Goal: Check status: Check status

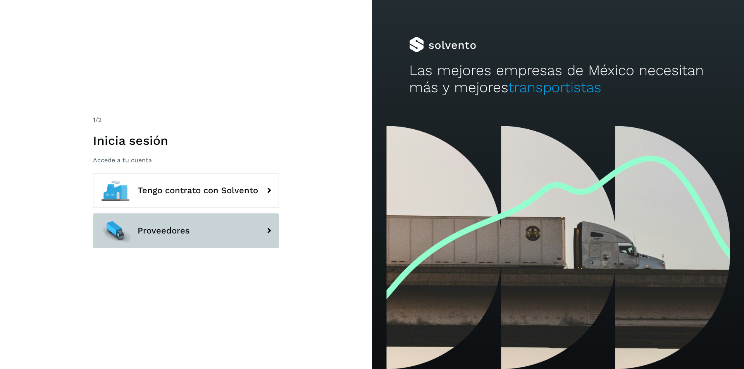
click at [193, 229] on button "Proveedores" at bounding box center [186, 231] width 186 height 35
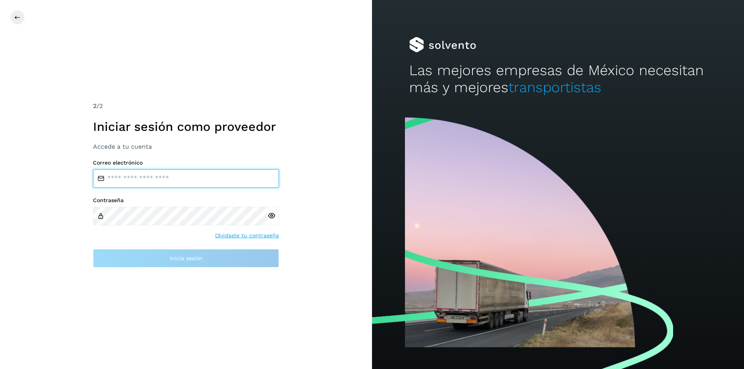
type input "**********"
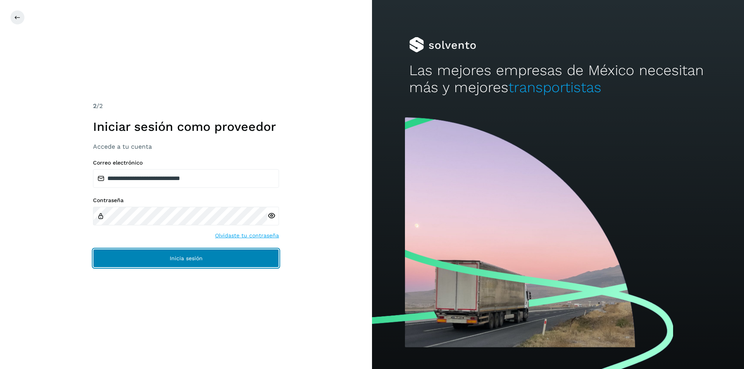
click at [223, 252] on button "Inicia sesión" at bounding box center [186, 258] width 186 height 19
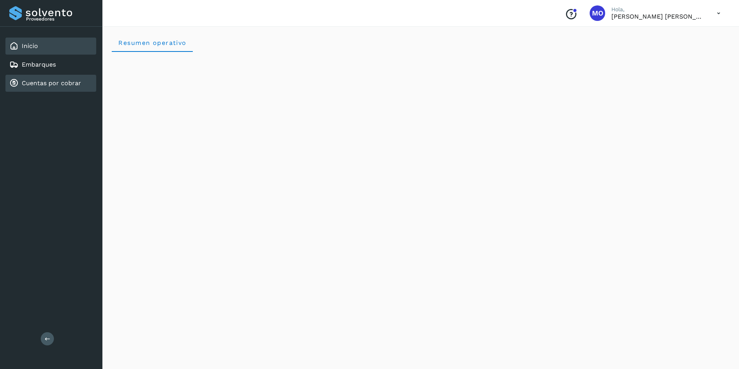
click at [42, 83] on link "Cuentas por cobrar" at bounding box center [51, 82] width 59 height 7
click at [43, 85] on link "Cuentas por cobrar" at bounding box center [51, 82] width 59 height 7
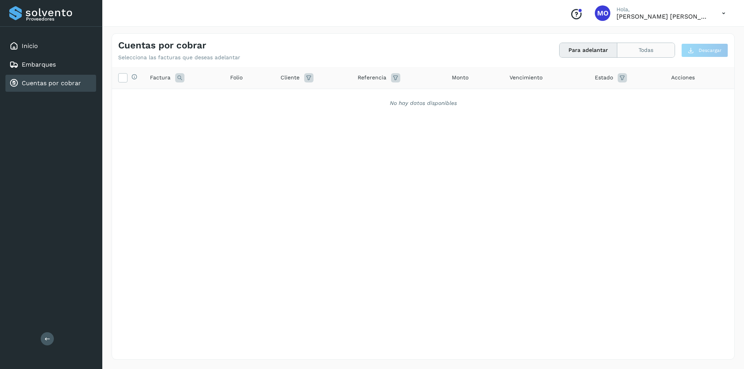
drag, startPoint x: 628, startPoint y: 257, endPoint x: 654, endPoint y: 52, distance: 207.1
click at [654, 52] on button "Todas" at bounding box center [646, 50] width 57 height 14
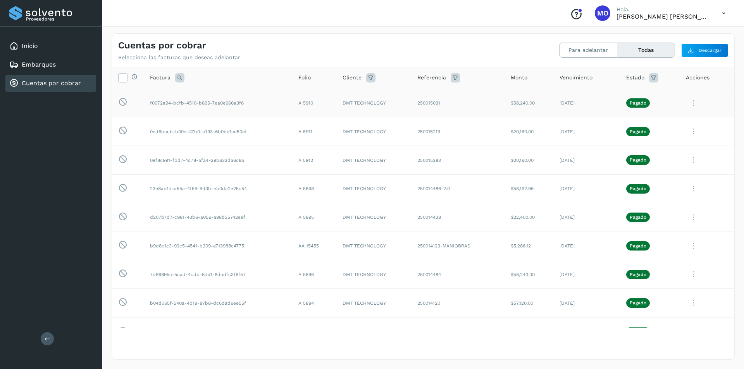
click at [689, 103] on icon at bounding box center [694, 103] width 16 height 16
click at [664, 167] on button "CEP" at bounding box center [682, 167] width 92 height 15
click at [688, 131] on icon at bounding box center [694, 132] width 16 height 16
click at [654, 197] on button "CEP" at bounding box center [682, 195] width 92 height 15
click at [690, 162] on icon at bounding box center [694, 160] width 16 height 16
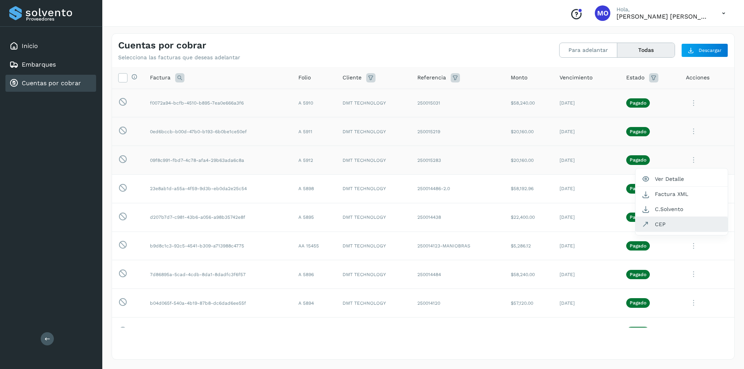
click at [664, 223] on button "CEP" at bounding box center [682, 224] width 92 height 15
